Goal: Transaction & Acquisition: Purchase product/service

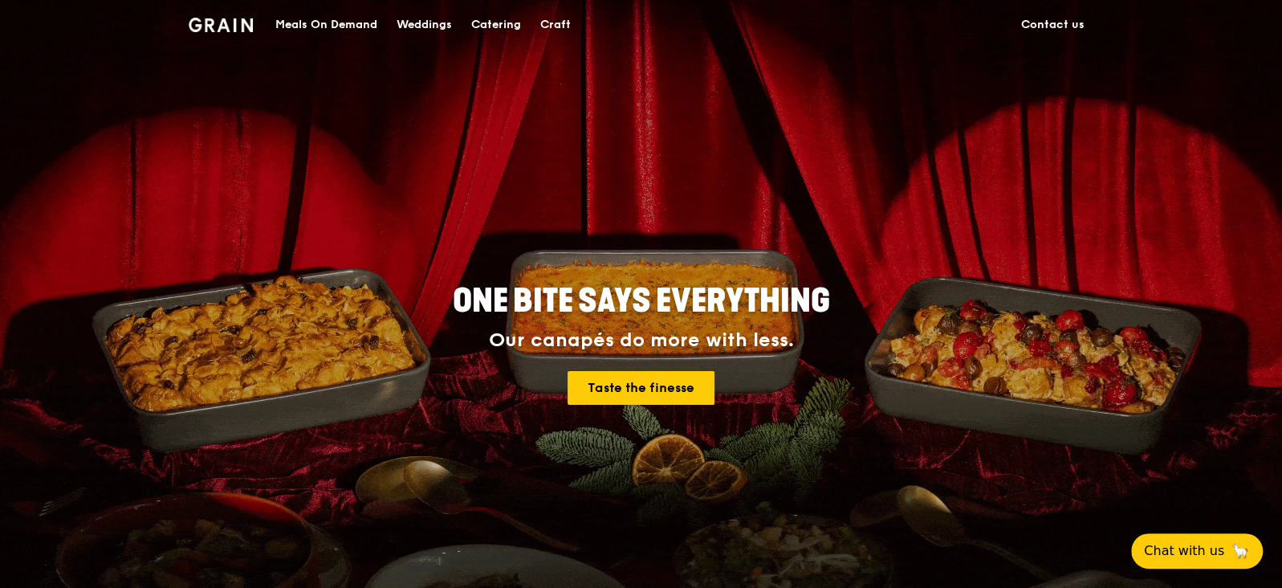
click at [510, 26] on div "Catering" at bounding box center [496, 25] width 50 height 48
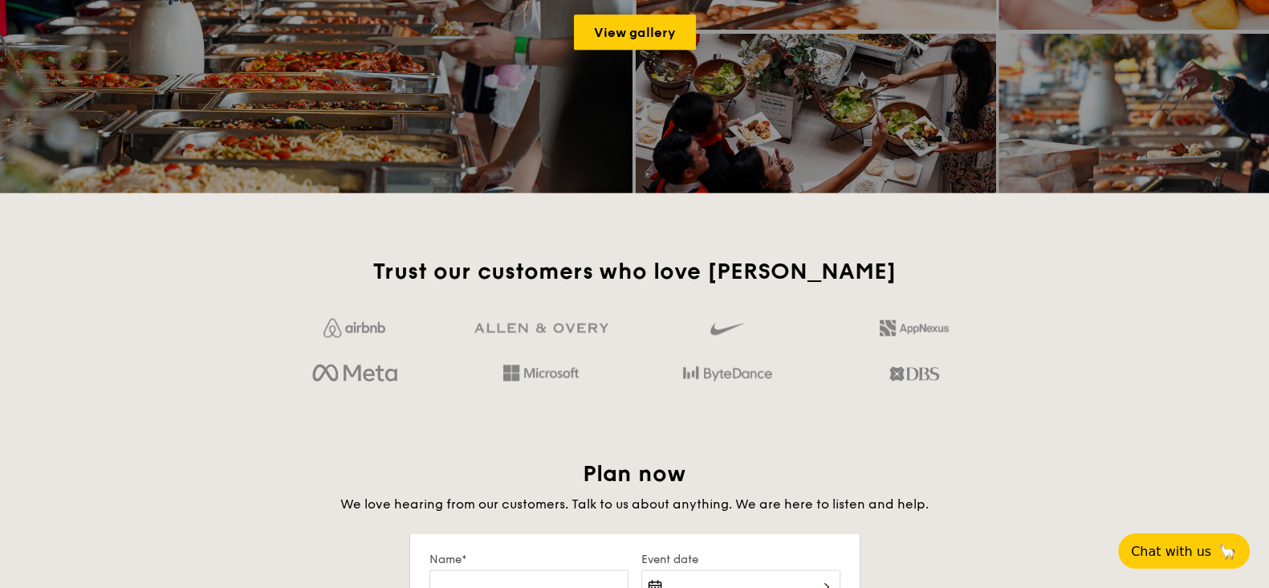
scroll to position [2704, 0]
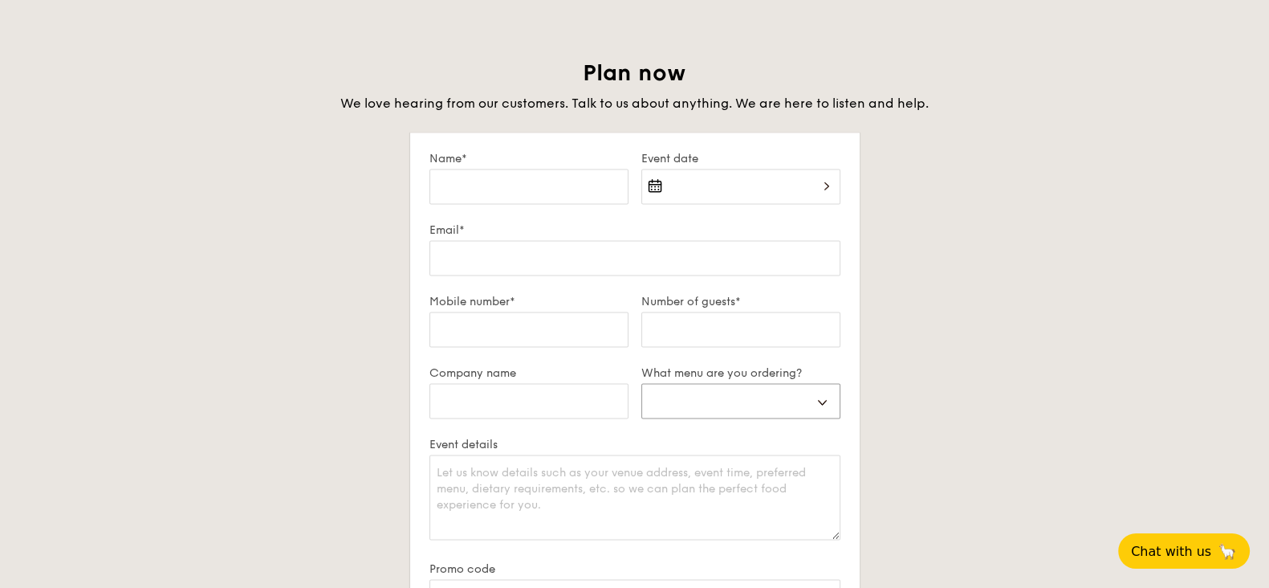
click at [763, 391] on select "Buffet Mini Buffet High Tea Canapés Meal Boxes Wedding" at bounding box center [740, 400] width 199 height 35
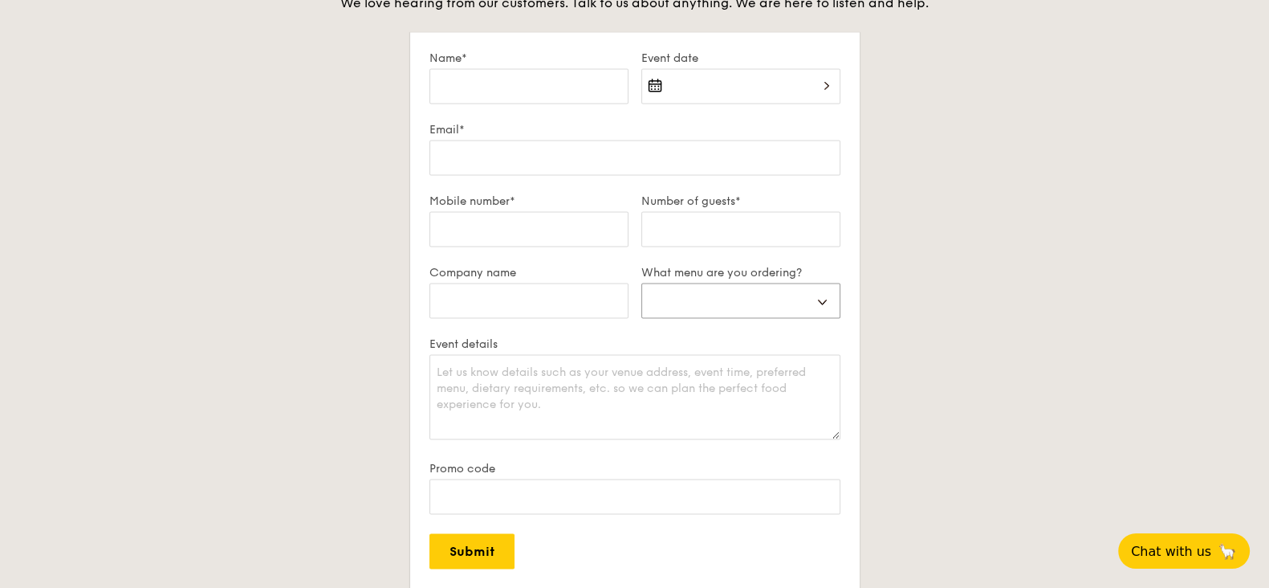
click at [794, 298] on select "Buffet Mini Buffet High Tea Canapés Meal Boxes Wedding" at bounding box center [740, 300] width 199 height 35
select select "mealBoxes"
click at [641, 283] on select "Buffet Mini Buffet High Tea Canapés Meal Boxes Wedding" at bounding box center [740, 300] width 199 height 35
click at [755, 370] on textarea "Event details" at bounding box center [634, 396] width 411 height 85
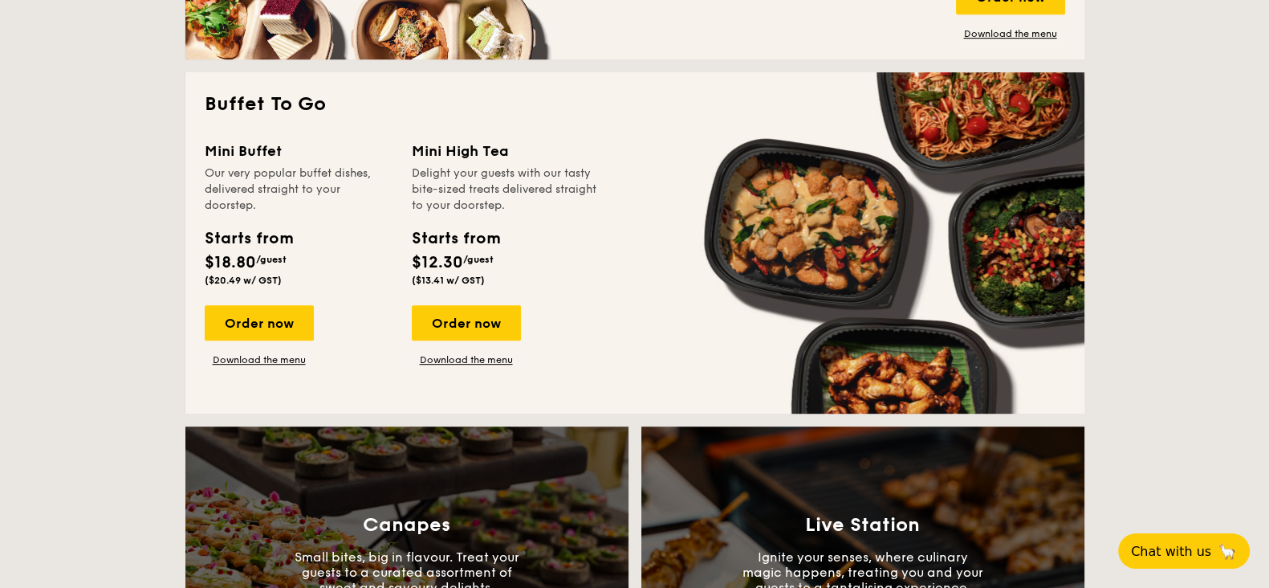
scroll to position [698, 0]
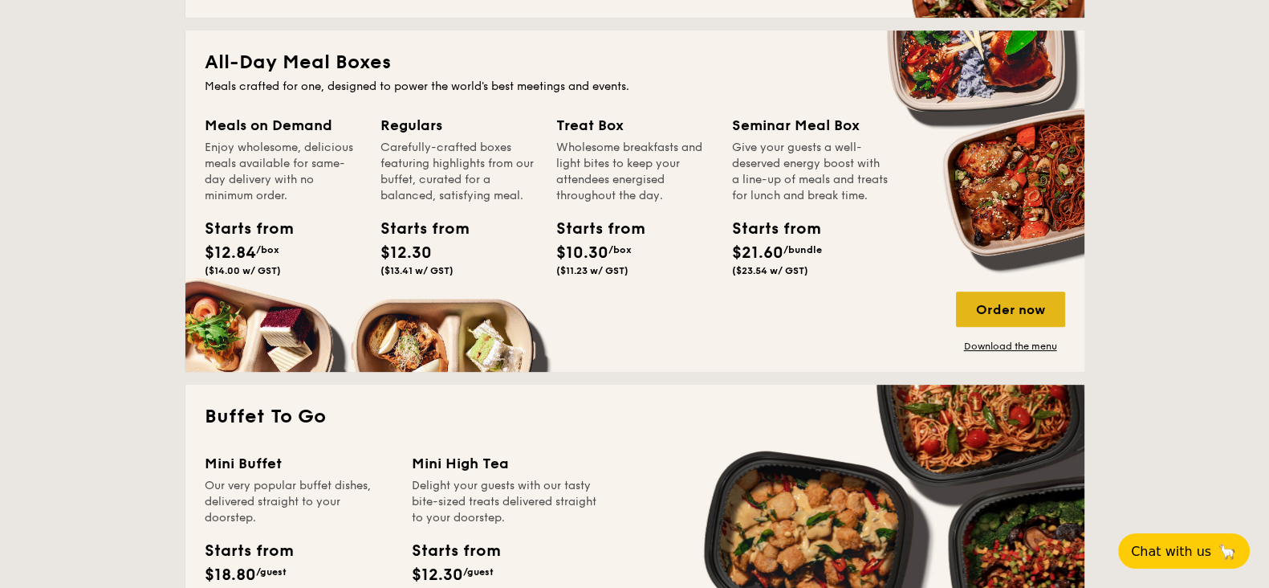
click at [1039, 305] on div "Order now" at bounding box center [1010, 308] width 109 height 35
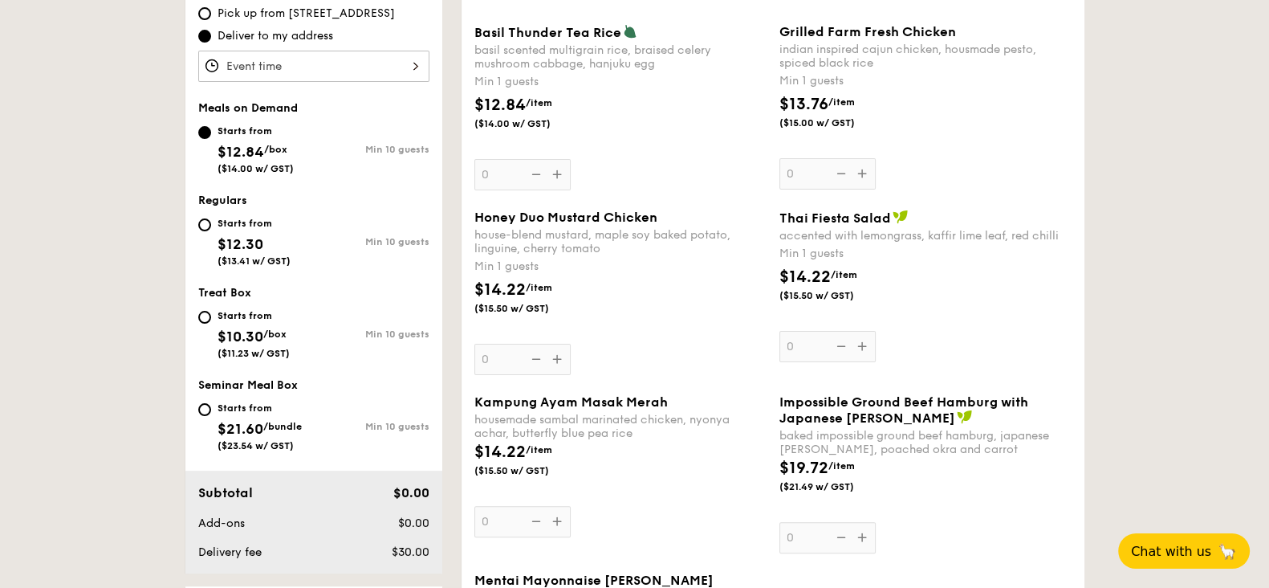
scroll to position [502, 0]
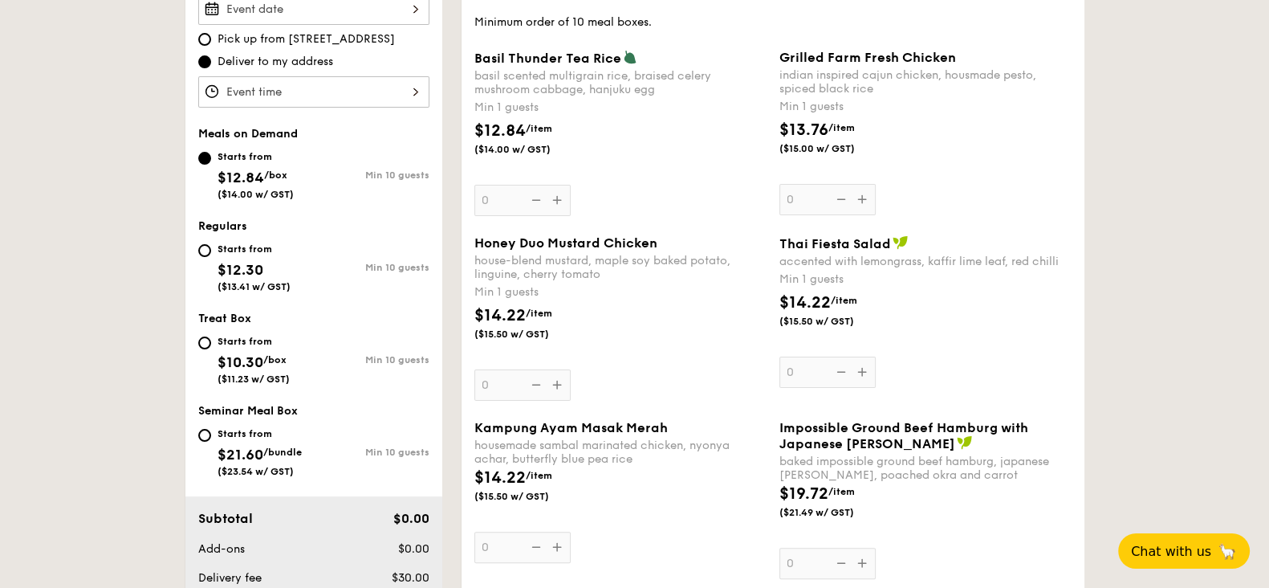
click at [632, 89] on div "basil scented multigrain rice, braised celery mushroom cabbage, hanjuku egg" at bounding box center [620, 82] width 292 height 27
click at [571, 185] on input "0" at bounding box center [522, 200] width 96 height 31
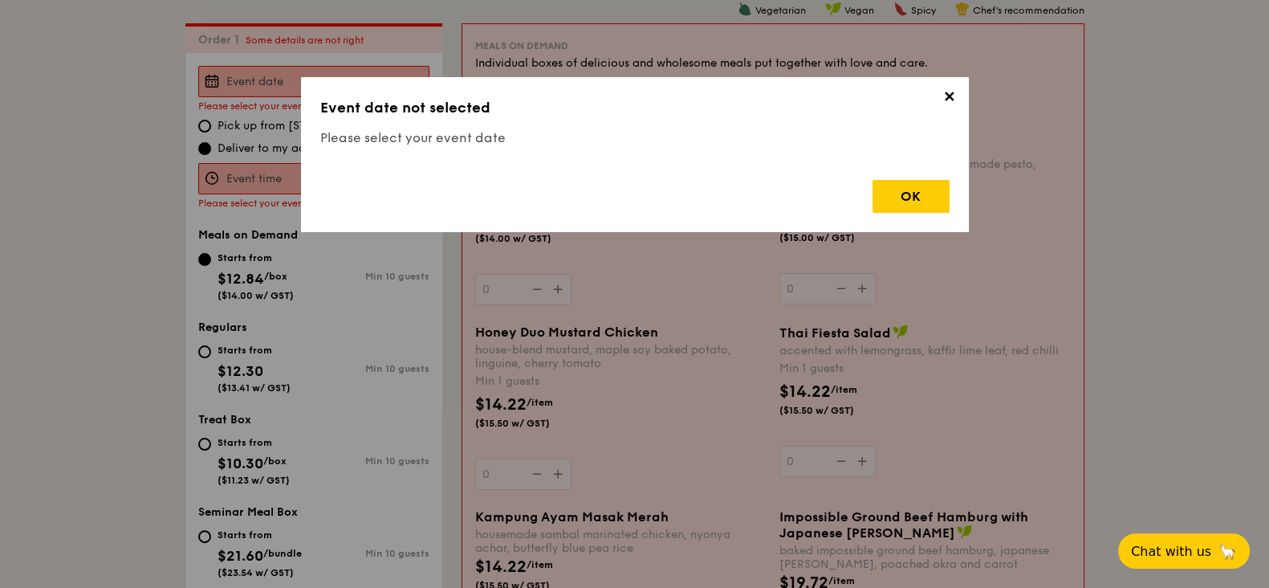
scroll to position [429, 0]
click at [941, 102] on span "✕" at bounding box center [949, 99] width 22 height 22
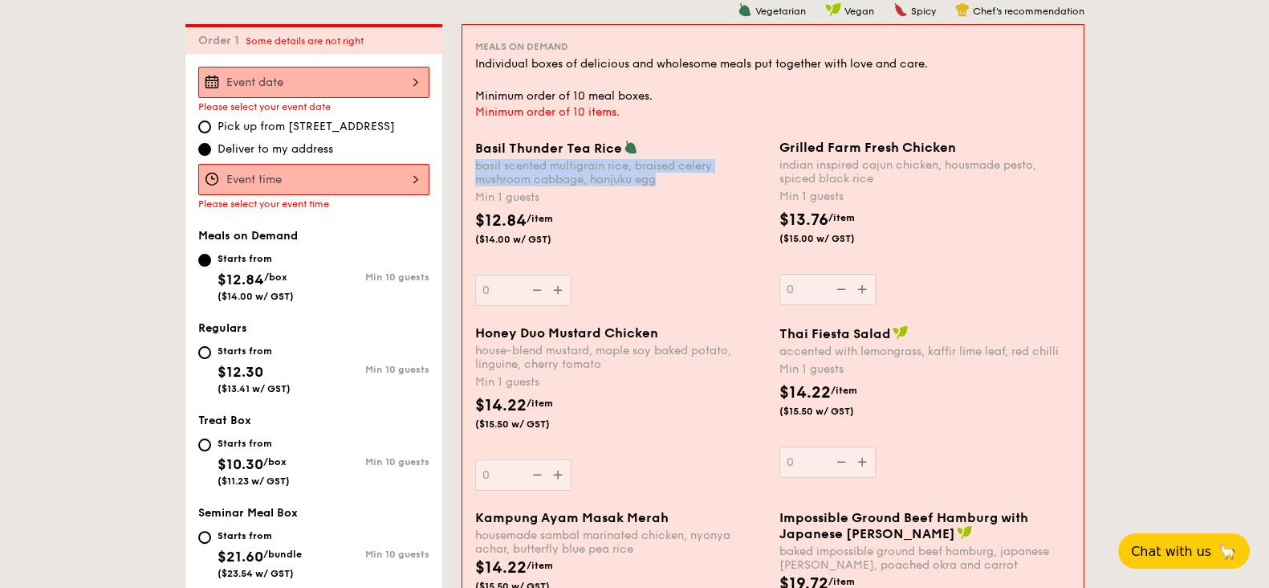
drag, startPoint x: 666, startPoint y: 176, endPoint x: 472, endPoint y: 171, distance: 194.3
click at [472, 171] on div "Basil Thunder Tea [PERSON_NAME] scented multigrain rice, braised celery mushroo…" at bounding box center [621, 223] width 304 height 166
copy div "basil scented multigrain rice, braised celery mushroom cabbage, hanjuku egg"
click at [919, 193] on div "Min 1 guests" at bounding box center [924, 197] width 291 height 16
click at [876, 274] on input "0" at bounding box center [827, 289] width 96 height 31
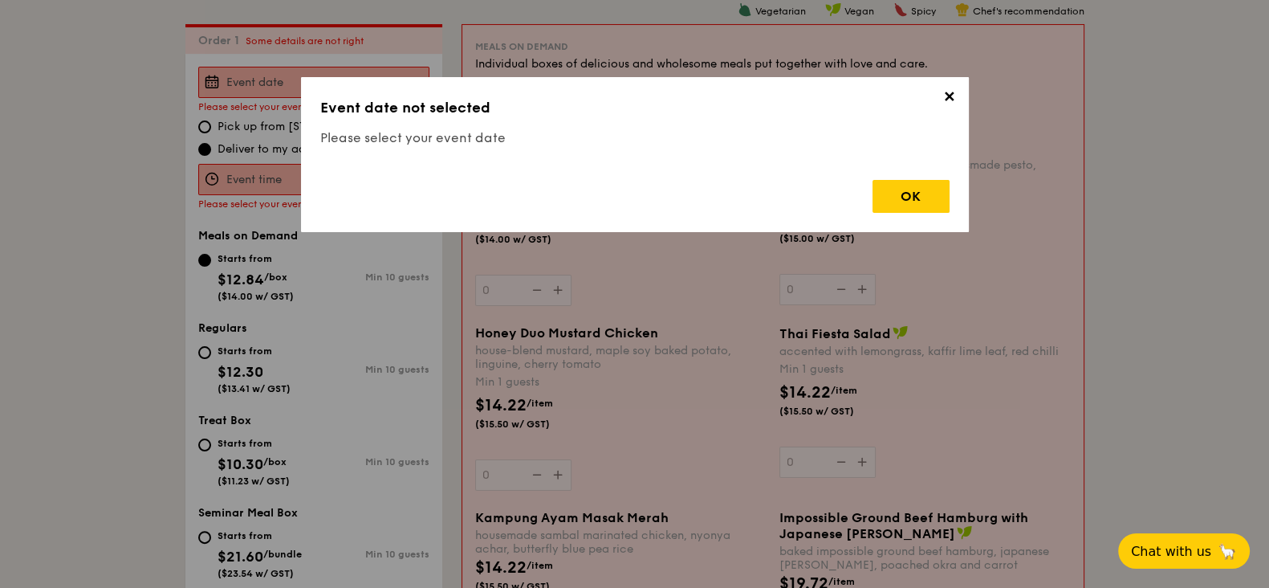
click at [946, 96] on span "✕" at bounding box center [949, 99] width 22 height 22
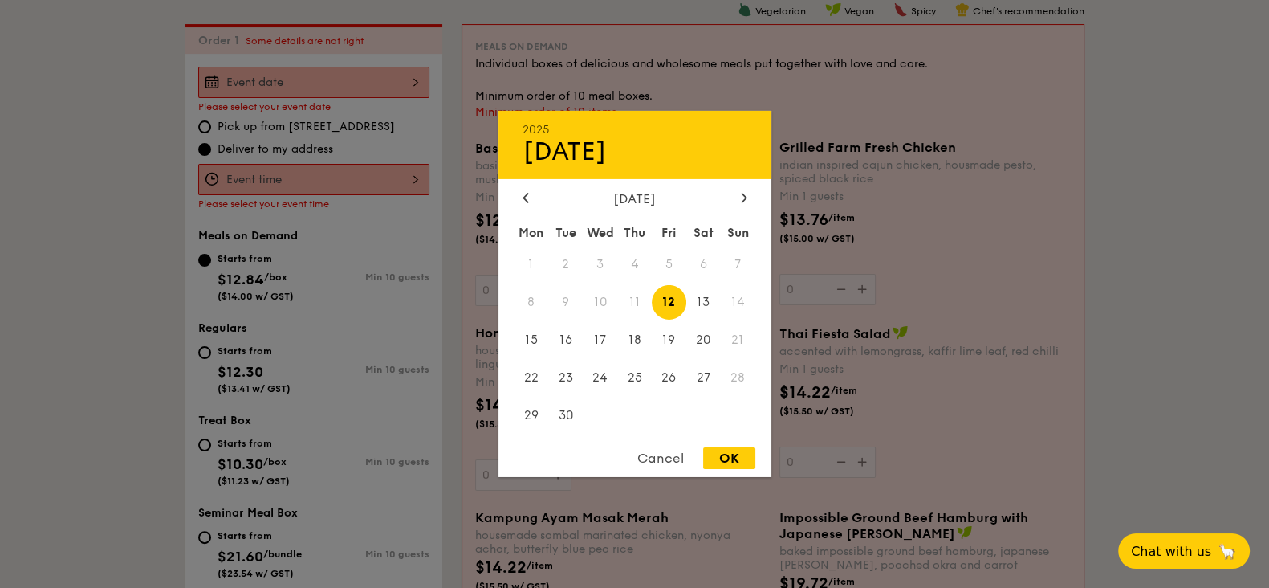
click at [262, 80] on div "2025 Sep [DATE] Tue Wed Thu Fri Sat Sun 1 2 3 4 5 6 7 8 9 10 11 12 13 14 15 16 …" at bounding box center [313, 82] width 231 height 31
click at [570, 374] on span "23" at bounding box center [565, 377] width 35 height 35
click at [742, 459] on div "OK" at bounding box center [729, 458] width 52 height 22
type input "[DATE]"
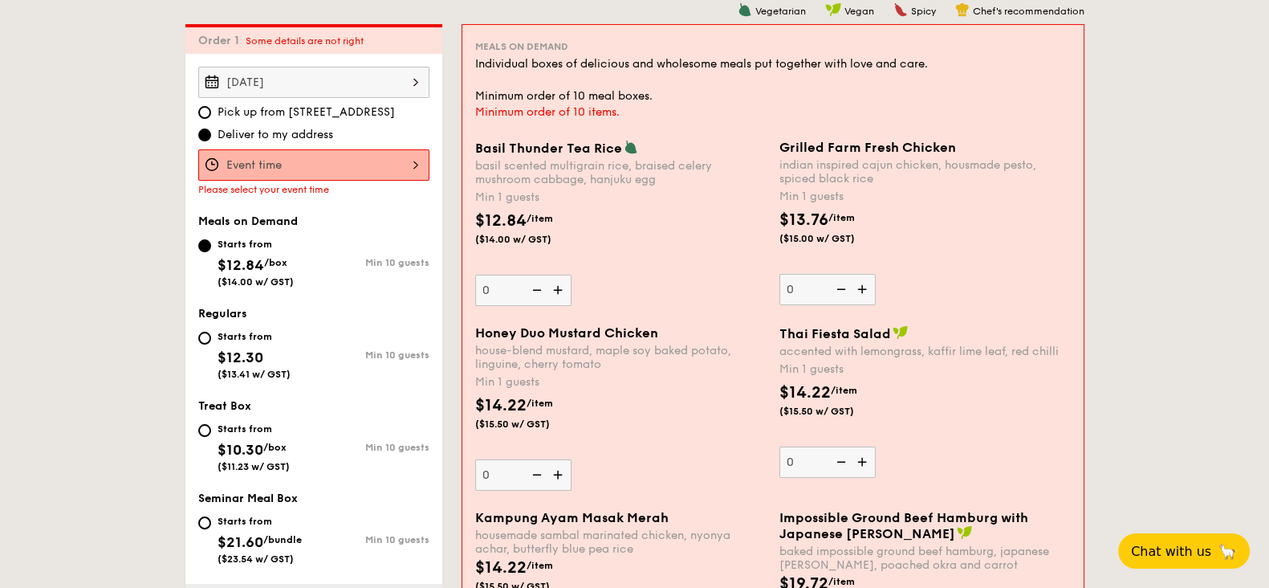
click at [235, 165] on div at bounding box center [313, 164] width 231 height 31
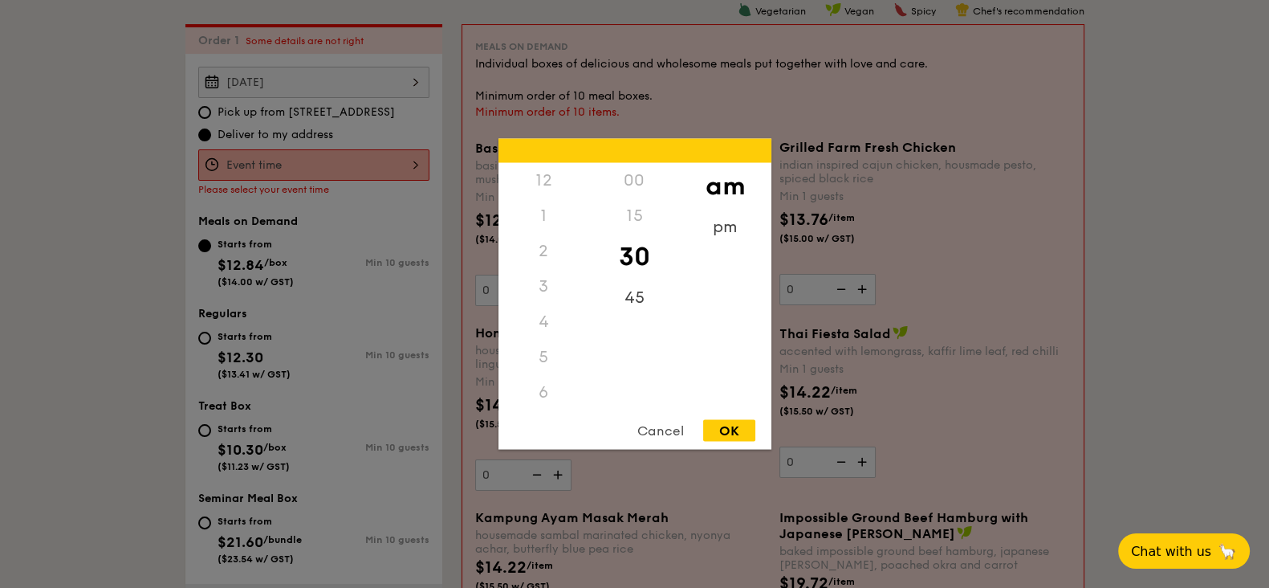
scroll to position [177, 0]
click at [734, 226] on div "pm" at bounding box center [725, 232] width 91 height 47
click at [539, 186] on div "12" at bounding box center [543, 186] width 91 height 47
click at [647, 261] on div "30" at bounding box center [634, 257] width 91 height 47
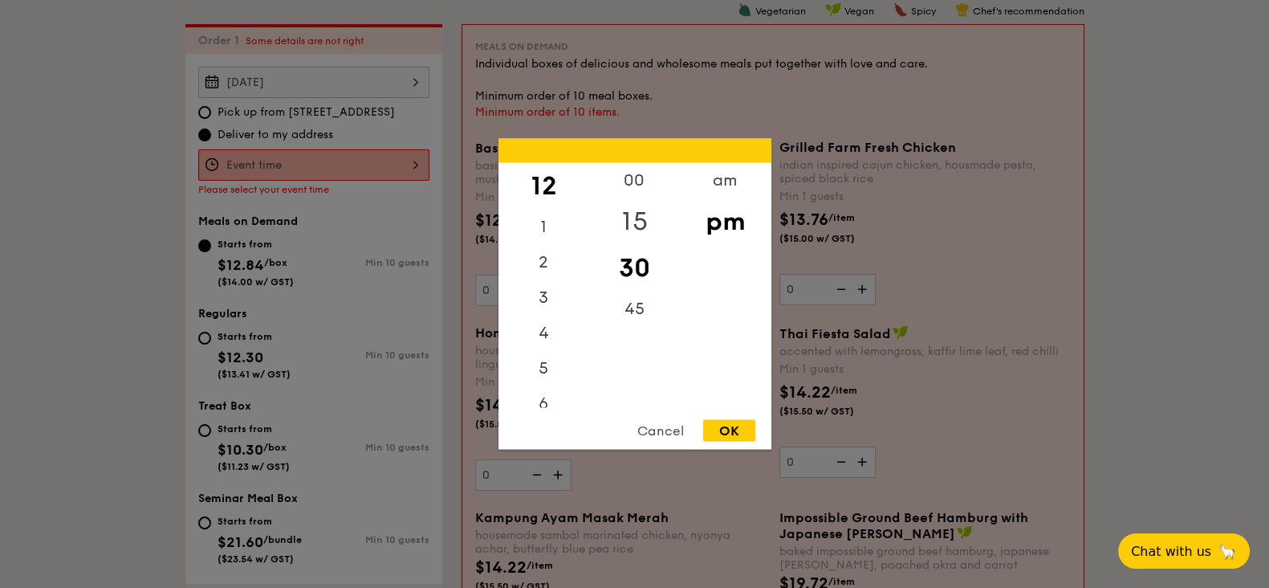
click at [645, 222] on div "15" at bounding box center [634, 221] width 91 height 47
click at [733, 429] on div "OK" at bounding box center [729, 431] width 52 height 22
type input "12:15PM"
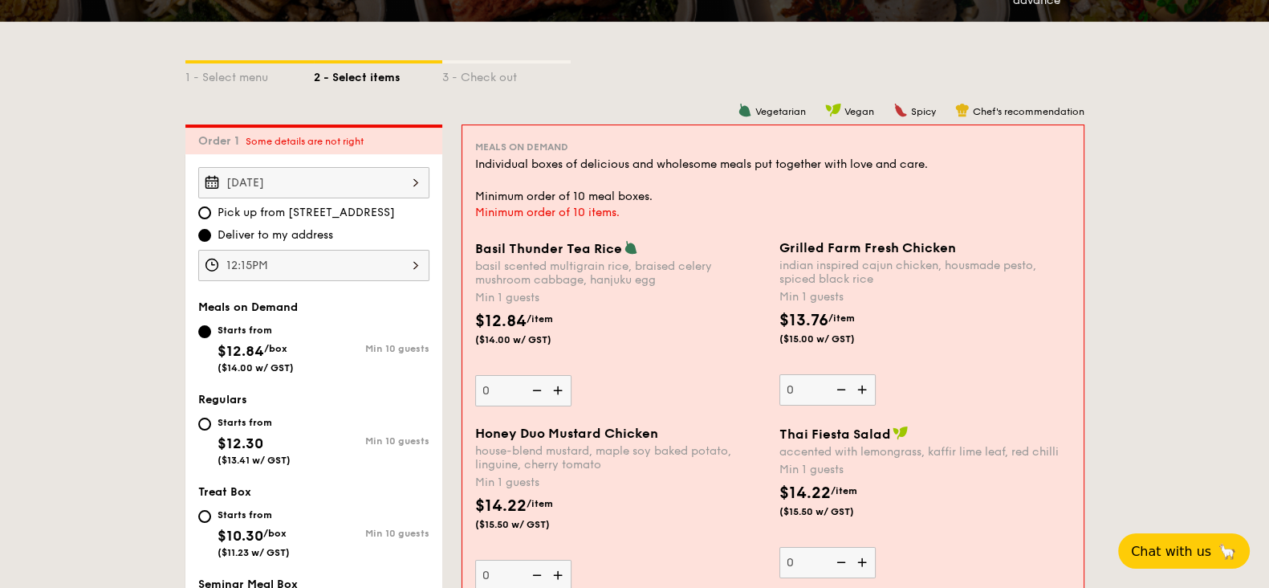
scroll to position [429, 0]
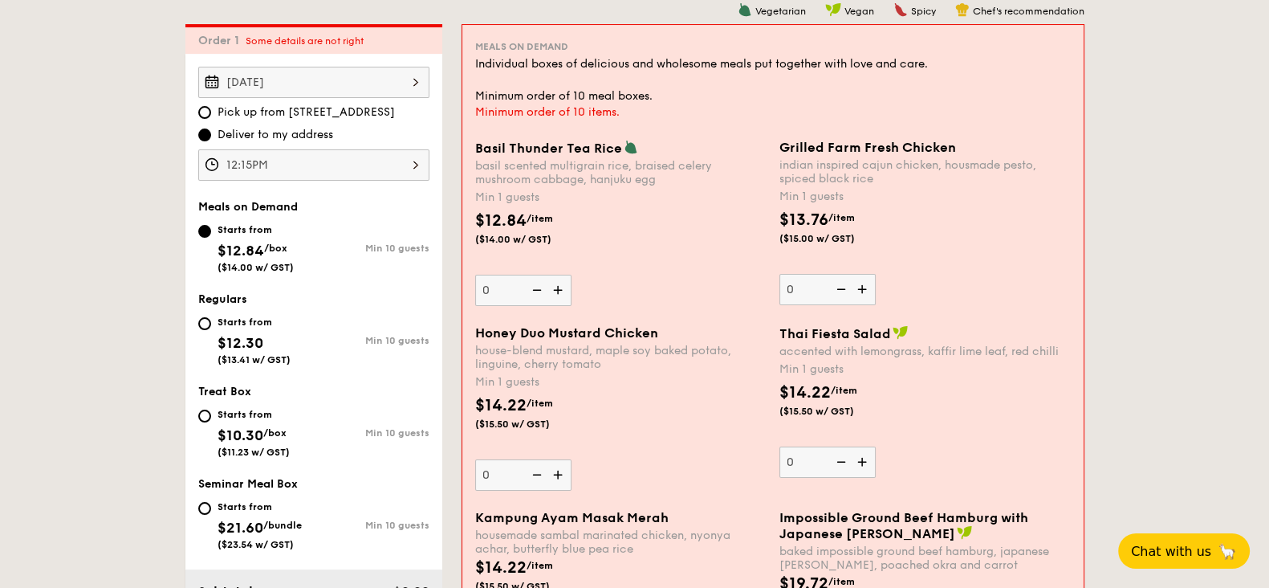
click at [843, 178] on div "indian inspired cajun chicken, housmade pesto, spiced black rice" at bounding box center [924, 171] width 291 height 27
click at [843, 274] on input "0" at bounding box center [827, 289] width 96 height 31
drag, startPoint x: 877, startPoint y: 178, endPoint x: 783, endPoint y: 162, distance: 95.3
click at [783, 162] on div "indian inspired cajun chicken, housmade pesto, spiced black rice" at bounding box center [924, 171] width 291 height 27
click at [867, 191] on div "Min 1 guests" at bounding box center [924, 197] width 291 height 16
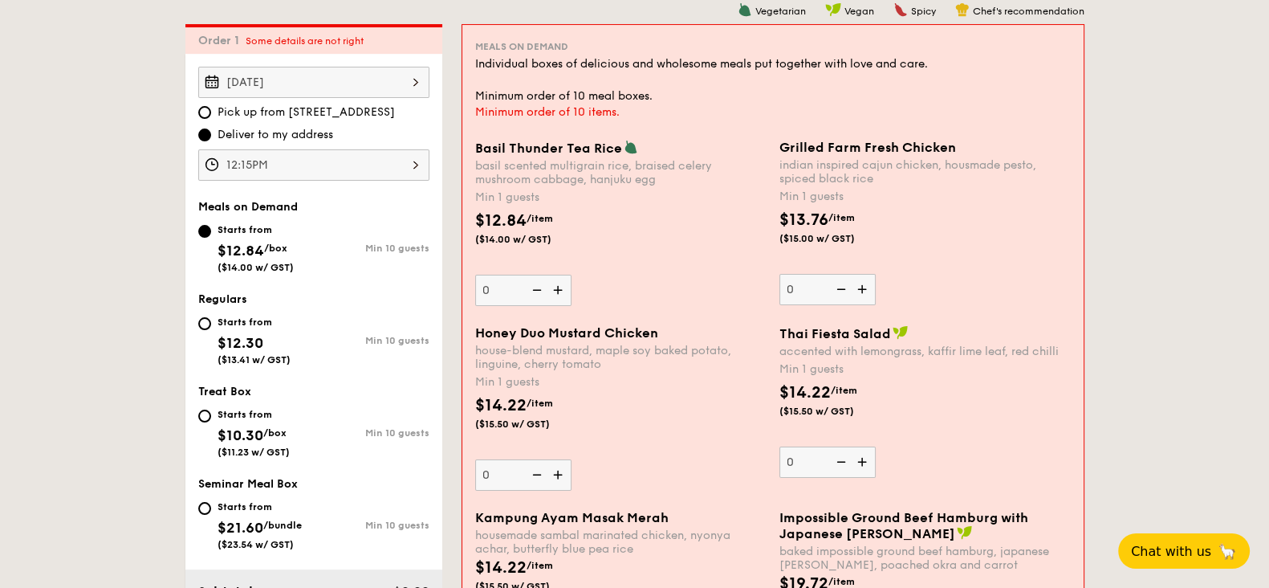
click at [867, 274] on input "0" at bounding box center [827, 289] width 96 height 31
drag, startPoint x: 778, startPoint y: 164, endPoint x: 878, endPoint y: 181, distance: 101.7
click at [878, 181] on div "Grilled Farm Fresh Chicken indian inspired cajun chicken, housmade pesto, spice…" at bounding box center [925, 222] width 304 height 165
copy div "indian inspired cajun chicken, housmade pesto, spiced black rice"
click at [605, 368] on div "house-blend mustard, maple soy baked potato, linguine, cherry tomato" at bounding box center [620, 357] width 291 height 27
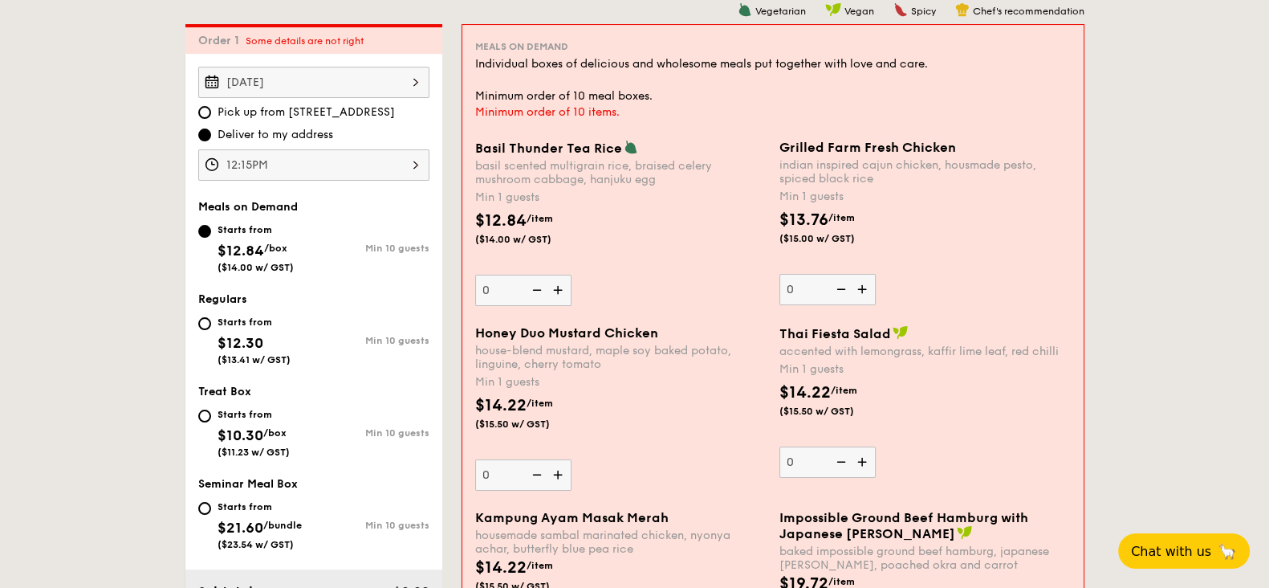
click at [571, 459] on input "0" at bounding box center [523, 474] width 96 height 31
drag, startPoint x: 595, startPoint y: 360, endPoint x: 473, endPoint y: 351, distance: 122.3
click at [473, 351] on div "Honey Duo Mustard Chicken house-blend mustard, maple soy baked potato, linguine…" at bounding box center [621, 407] width 304 height 165
copy div "house-blend mustard, maple soy baked potato, linguine, cherry tomato"
click at [881, 363] on div "Min 1 guests" at bounding box center [924, 369] width 291 height 16
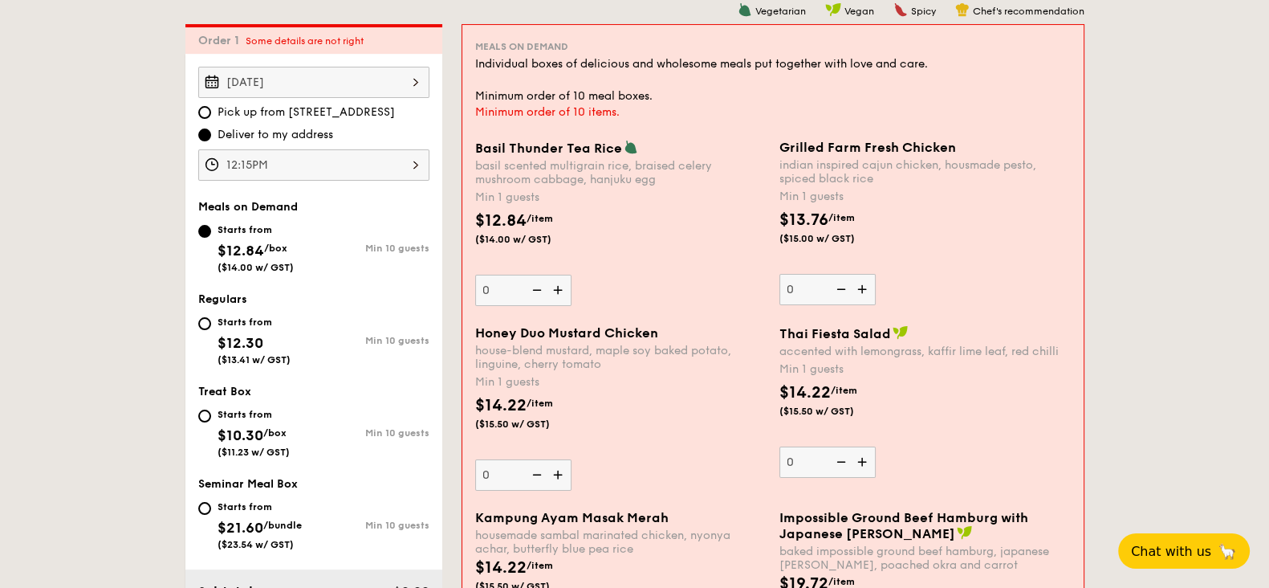
click at [876, 446] on input "0" at bounding box center [827, 461] width 96 height 31
drag, startPoint x: 988, startPoint y: 347, endPoint x: 771, endPoint y: 347, distance: 216.7
click at [773, 347] on div "Thai Fiesta Salad accented with lemongrass, kaffir lime leaf, red chilli Min 1 …" at bounding box center [925, 401] width 304 height 153
click at [997, 352] on div "accented with lemongrass, kaffir lime leaf, red chilli" at bounding box center [924, 351] width 291 height 14
click at [876, 446] on input "0" at bounding box center [827, 461] width 96 height 31
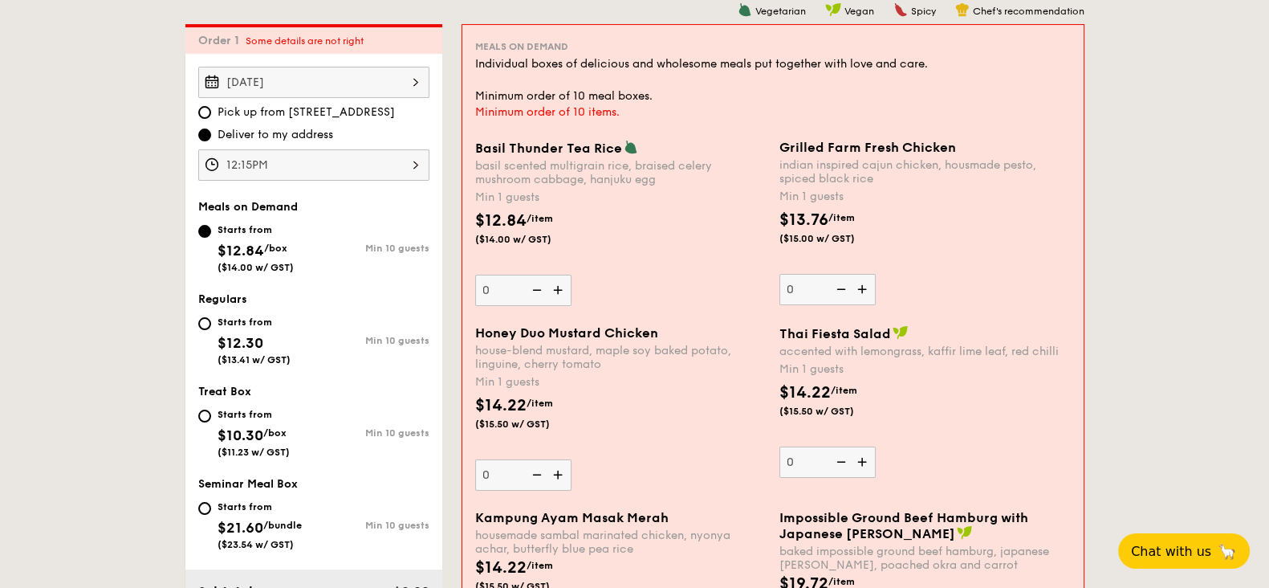
click at [1049, 348] on div "accented with lemongrass, kaffir lime leaf, red chilli" at bounding box center [924, 351] width 291 height 14
click at [876, 446] on input "0" at bounding box center [827, 461] width 96 height 31
drag, startPoint x: 1064, startPoint y: 348, endPoint x: 779, endPoint y: 343, distance: 285.8
click at [779, 344] on div "accented with lemongrass, kaffir lime leaf, red chilli" at bounding box center [924, 351] width 291 height 14
copy div "accented with lemongrass, kaffir lime leaf, red chilli"
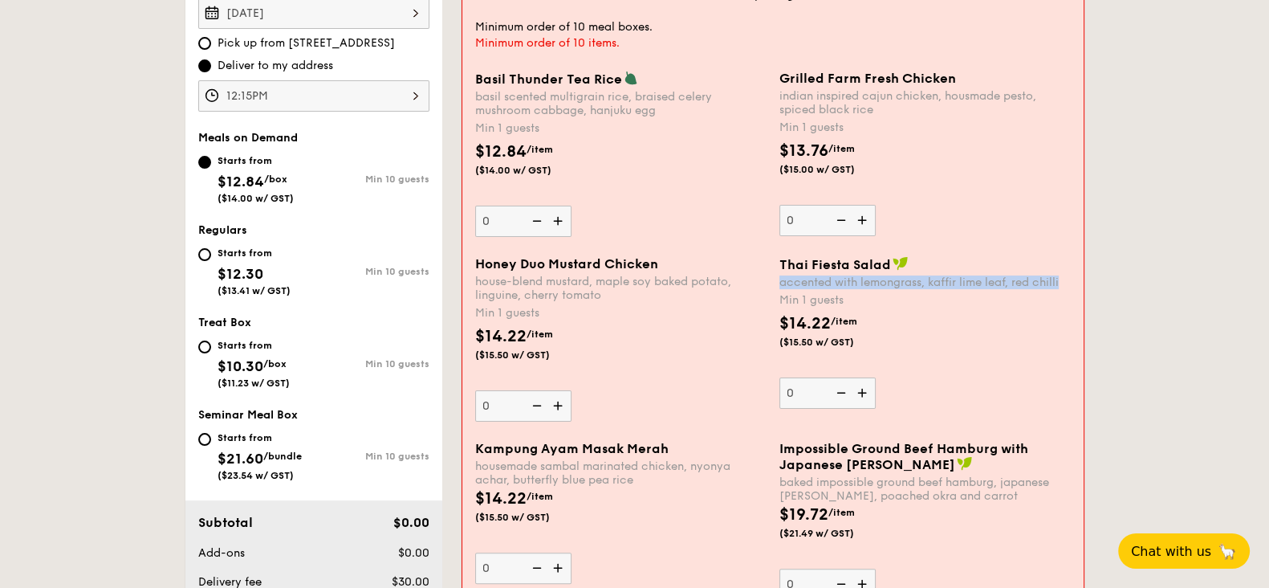
scroll to position [529, 0]
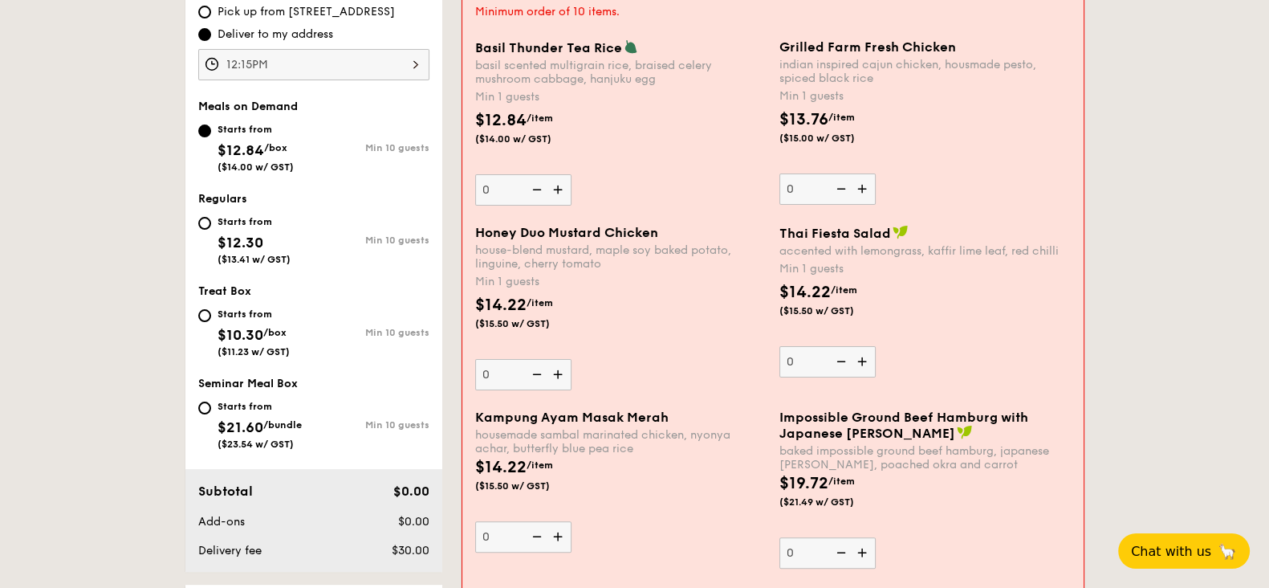
click at [642, 428] on div "housemade sambal marinated chicken, nyonya achar, butterfly blue pea rice" at bounding box center [620, 441] width 291 height 27
click at [571, 521] on input "0" at bounding box center [523, 536] width 96 height 31
drag, startPoint x: 476, startPoint y: 433, endPoint x: 637, endPoint y: 446, distance: 161.8
click at [637, 446] on div "housemade sambal marinated chicken, nyonya achar, butterfly blue pea rice" at bounding box center [620, 441] width 291 height 27
copy div "housemade sambal marinated chicken, nyonya achar, butterfly blue pea rice"
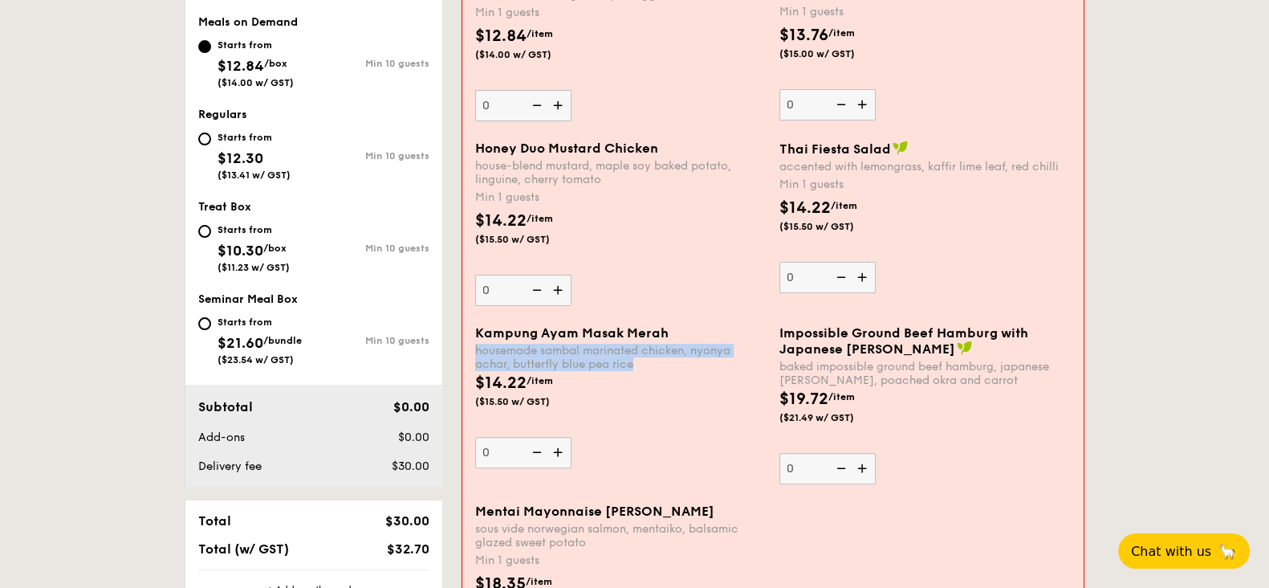
scroll to position [730, 0]
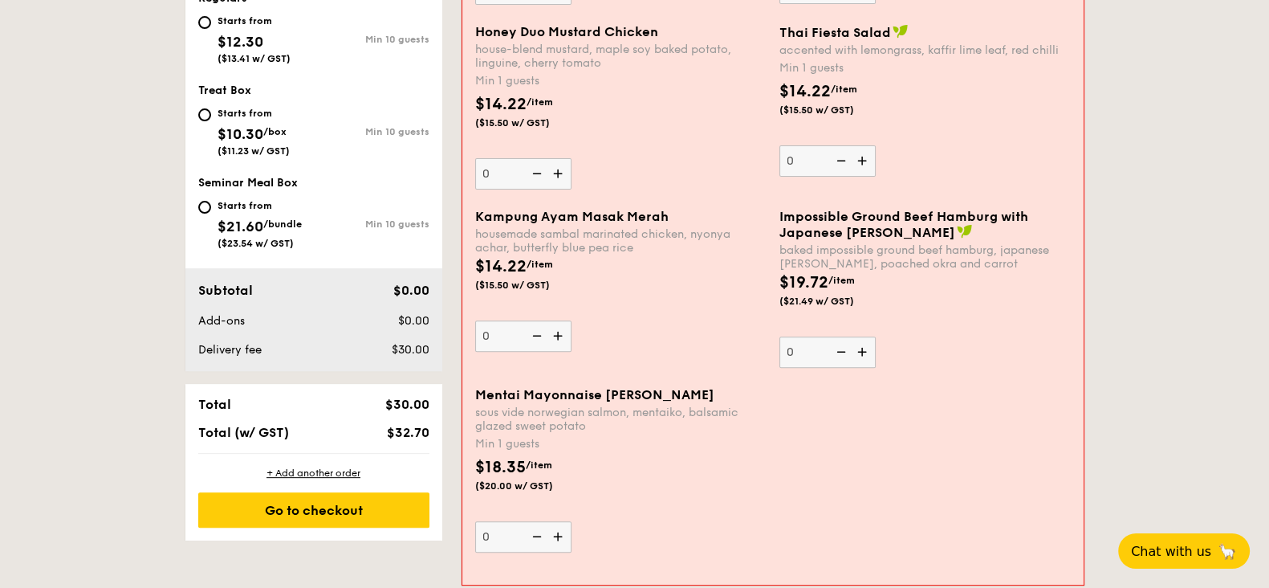
click at [882, 246] on div "baked impossible ground beef hamburg, japanese [PERSON_NAME], poached okra and …" at bounding box center [924, 256] width 291 height 27
click at [876, 336] on input "0" at bounding box center [827, 351] width 96 height 31
click at [784, 247] on div "baked impossible ground beef hamburg, japanese [PERSON_NAME], poached okra and …" at bounding box center [924, 256] width 291 height 27
click at [784, 336] on input "0" at bounding box center [827, 351] width 96 height 31
click at [775, 247] on div "Impossible Ground Beef Hamburg with Japanese [PERSON_NAME] baked impossible gro…" at bounding box center [925, 288] width 304 height 159
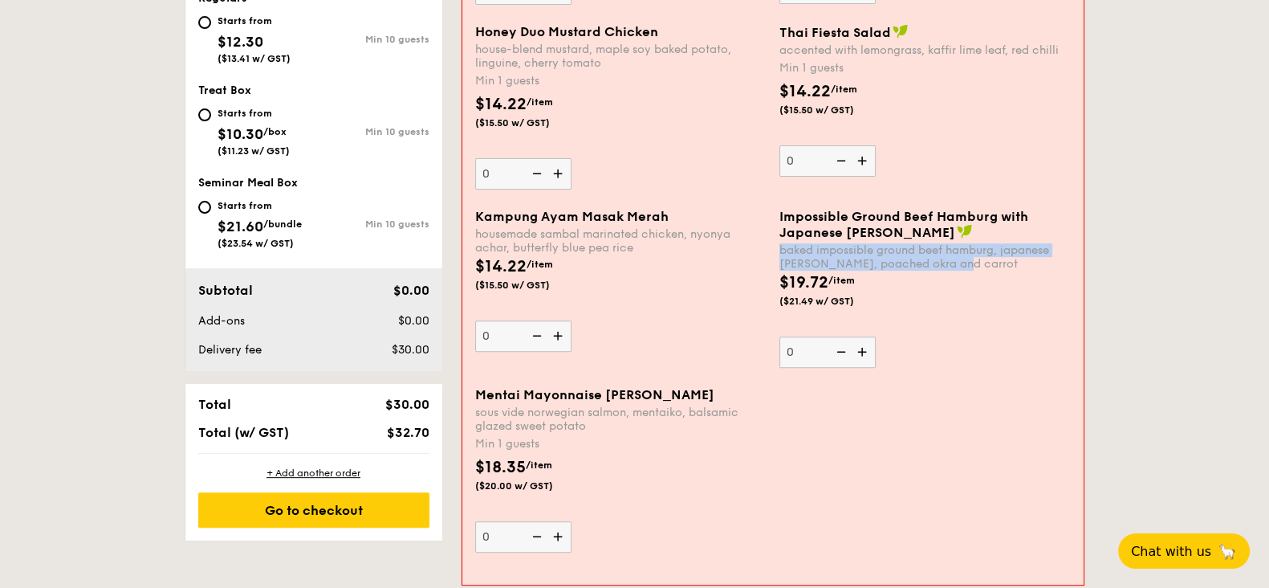
drag, startPoint x: 779, startPoint y: 247, endPoint x: 956, endPoint y: 262, distance: 178.0
click at [956, 262] on div "baked impossible ground beef hamburg, japanese [PERSON_NAME], poached okra and …" at bounding box center [924, 256] width 291 height 27
copy div "baked impossible ground beef hamburg, japanese [PERSON_NAME], poached okra and …"
click at [592, 447] on div "Min 1 guests" at bounding box center [620, 444] width 291 height 16
click at [571, 521] on input "0" at bounding box center [523, 536] width 96 height 31
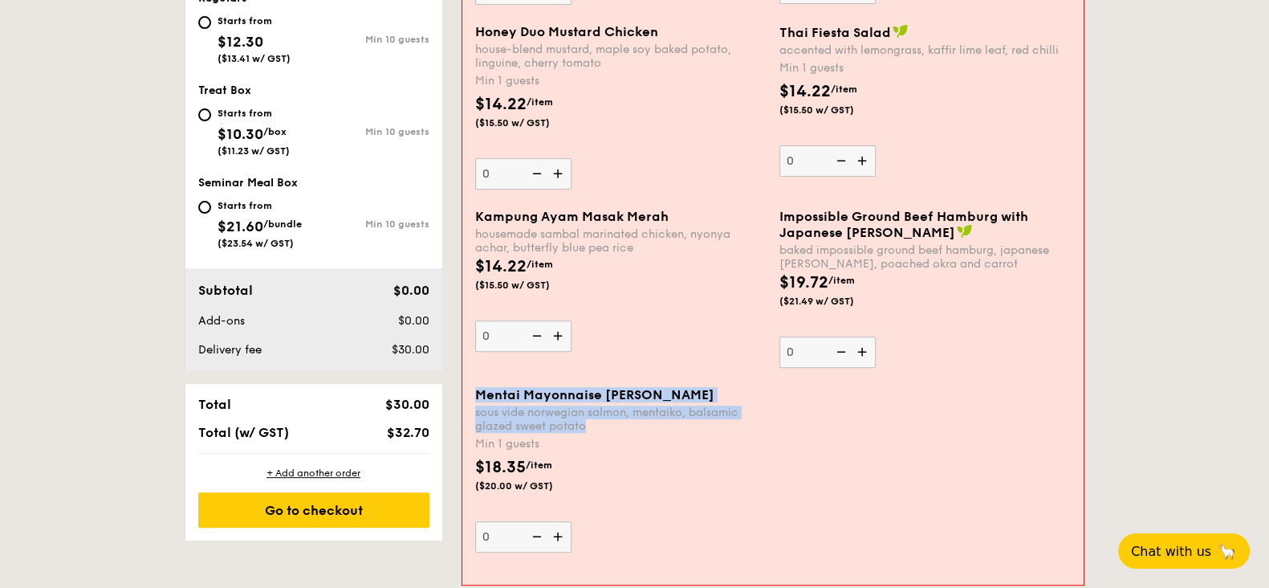
drag, startPoint x: 538, startPoint y: 416, endPoint x: 466, endPoint y: 410, distance: 71.7
click at [466, 410] on div "Meals on Demand Individual boxes of delicious and wholesome meals put together …" at bounding box center [772, 154] width 621 height 860
click at [510, 417] on div "sous vide norwegian salmon, mentaiko, balsamic glazed sweet potato" at bounding box center [620, 418] width 291 height 27
click at [510, 521] on input "0" at bounding box center [523, 536] width 96 height 31
drag, startPoint x: 474, startPoint y: 410, endPoint x: 589, endPoint y: 423, distance: 116.3
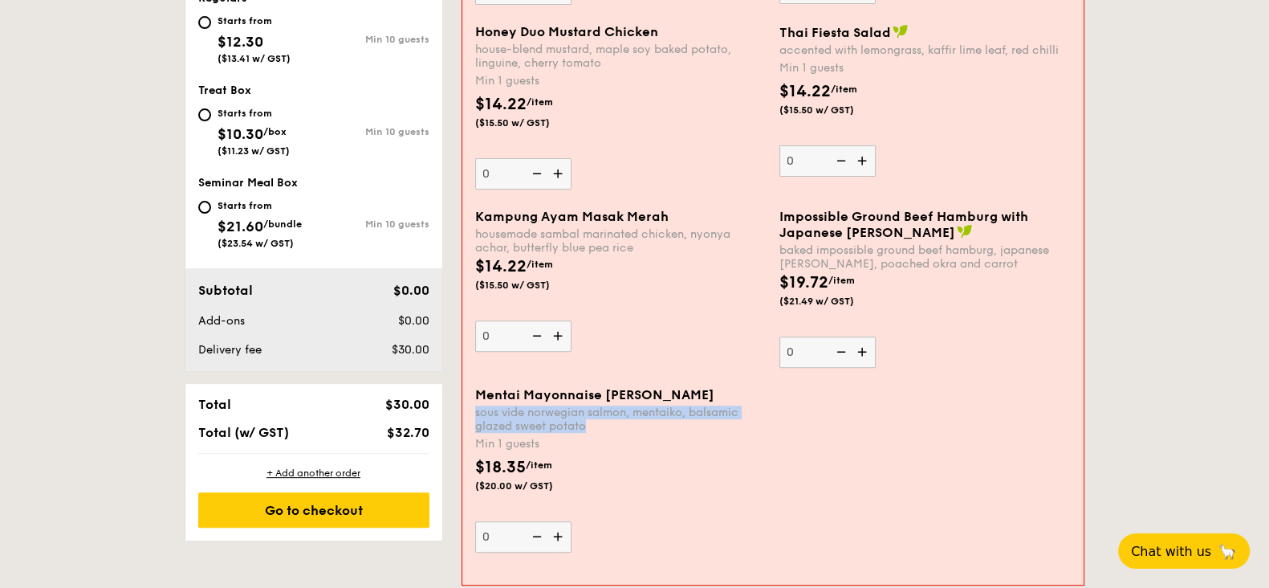
click at [589, 423] on div "sous vide norwegian salmon, mentaiko, balsamic glazed sweet potato" at bounding box center [620, 418] width 291 height 27
copy div "sous vide norwegian salmon, mentaiko, balsamic glazed sweet potato"
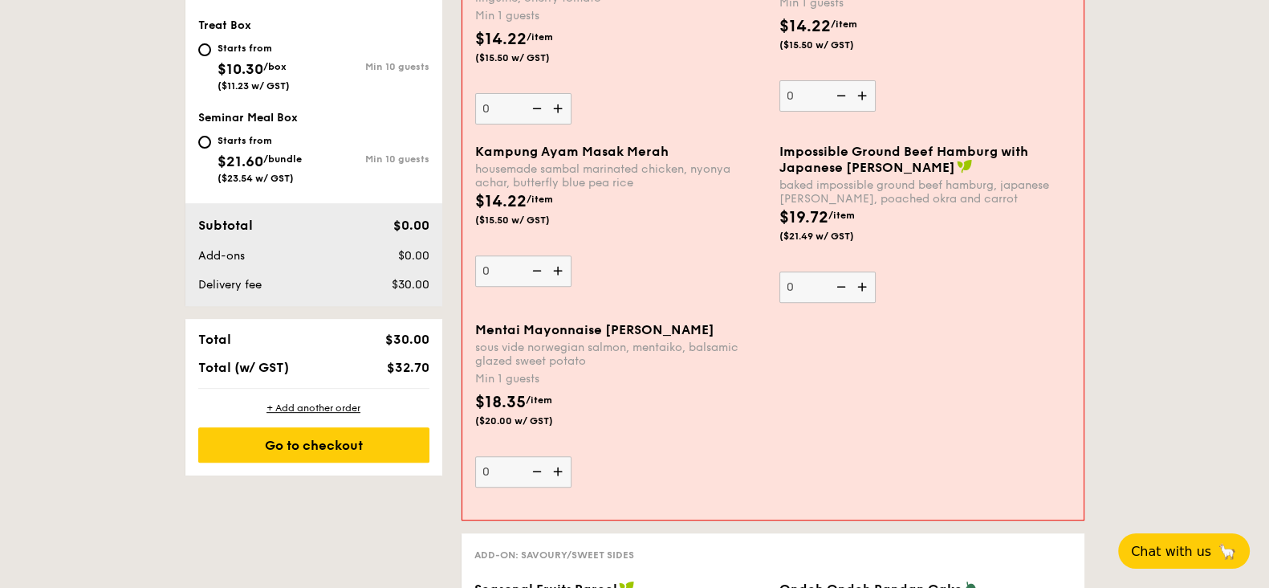
scroll to position [802, 0]
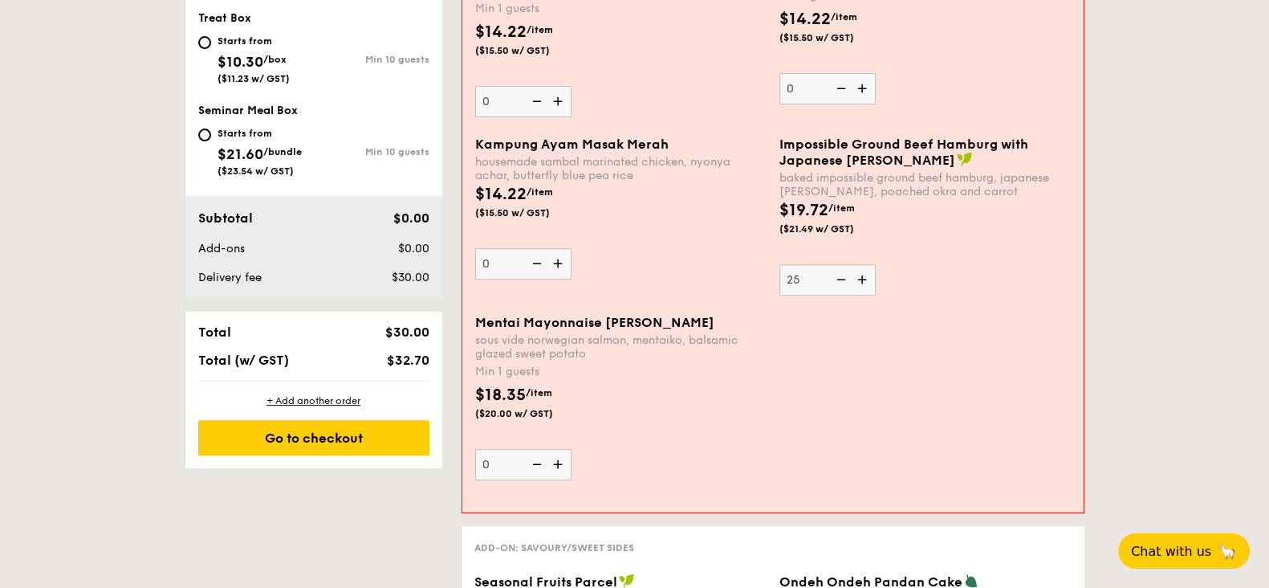
type input "25"
click at [1035, 254] on div "Impossible Ground Beef Hamburg with Japanese [PERSON_NAME] baked impossible gro…" at bounding box center [924, 215] width 291 height 159
click at [876, 264] on input "25" at bounding box center [827, 279] width 96 height 31
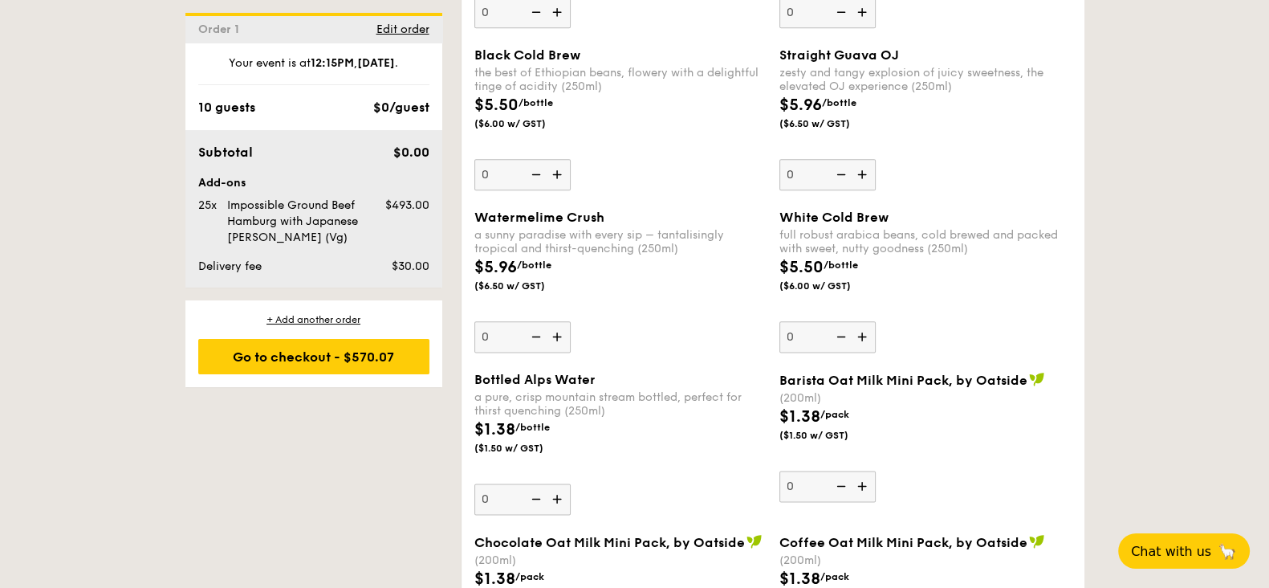
scroll to position [2508, 0]
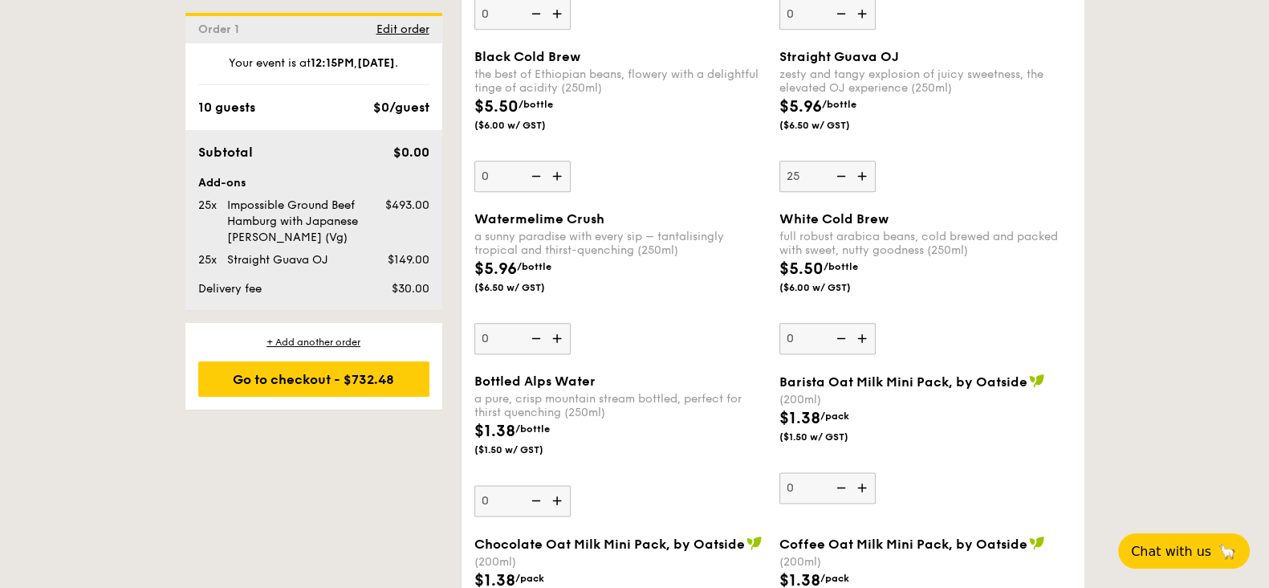
scroll to position [2308, 0]
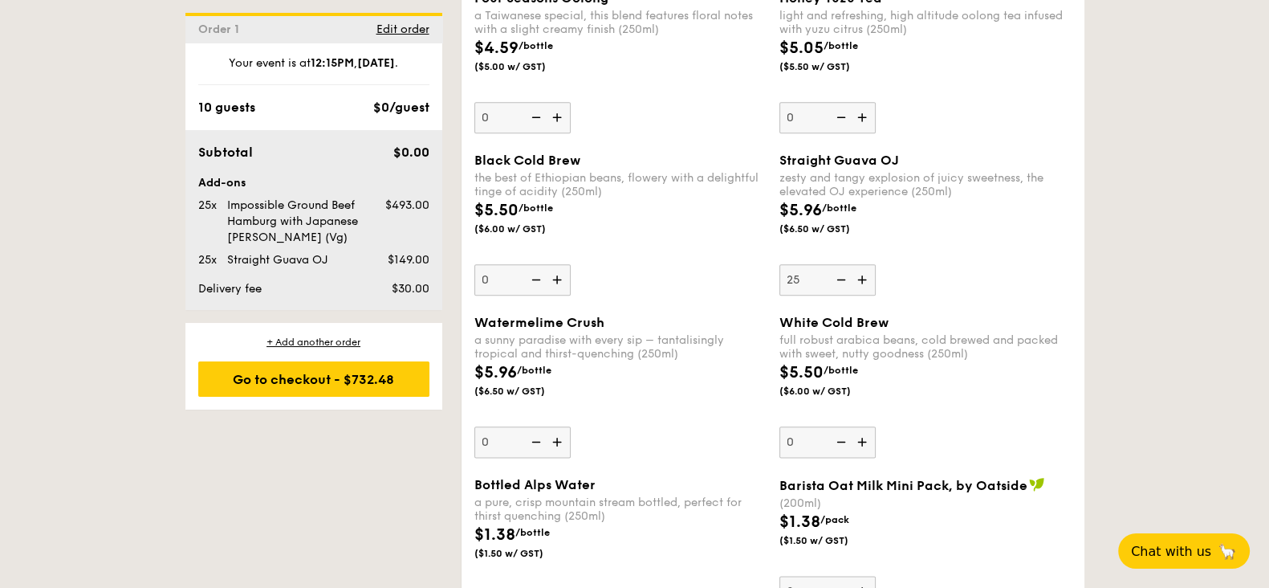
scroll to position [2408, 0]
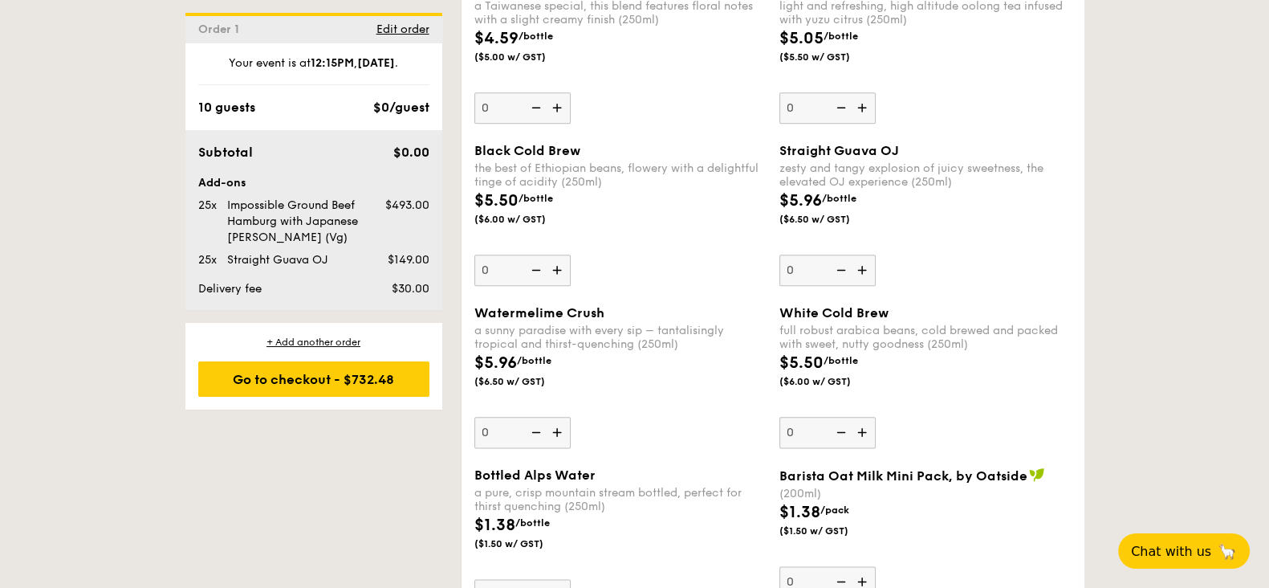
type input "0"
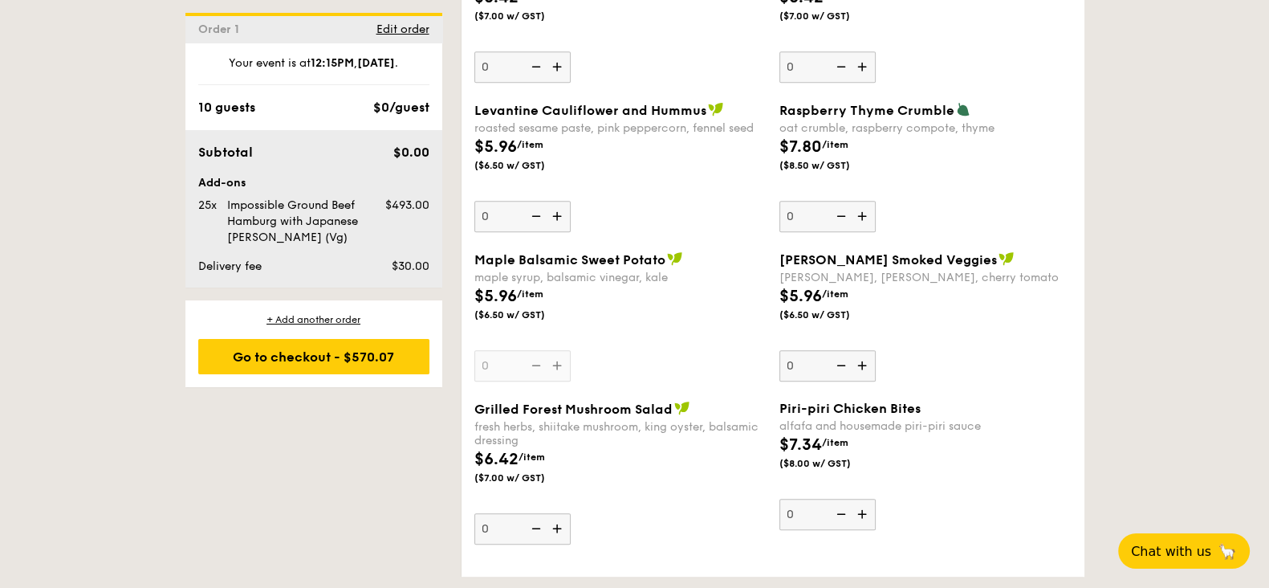
scroll to position [1003, 0]
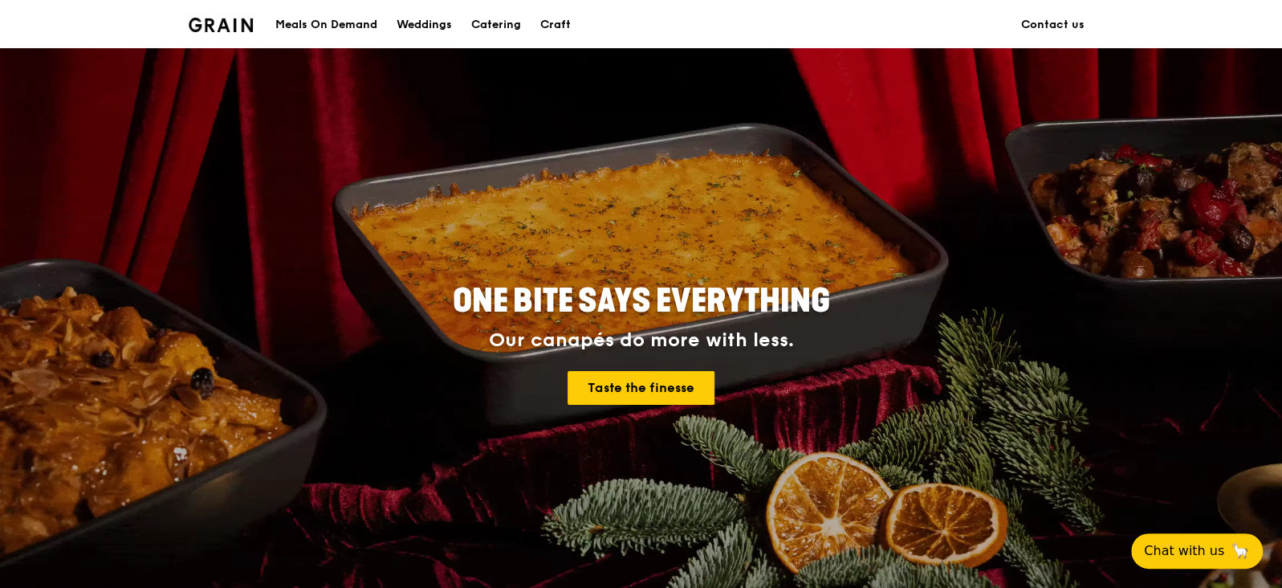
scroll to position [602, 0]
